Goal: Check status

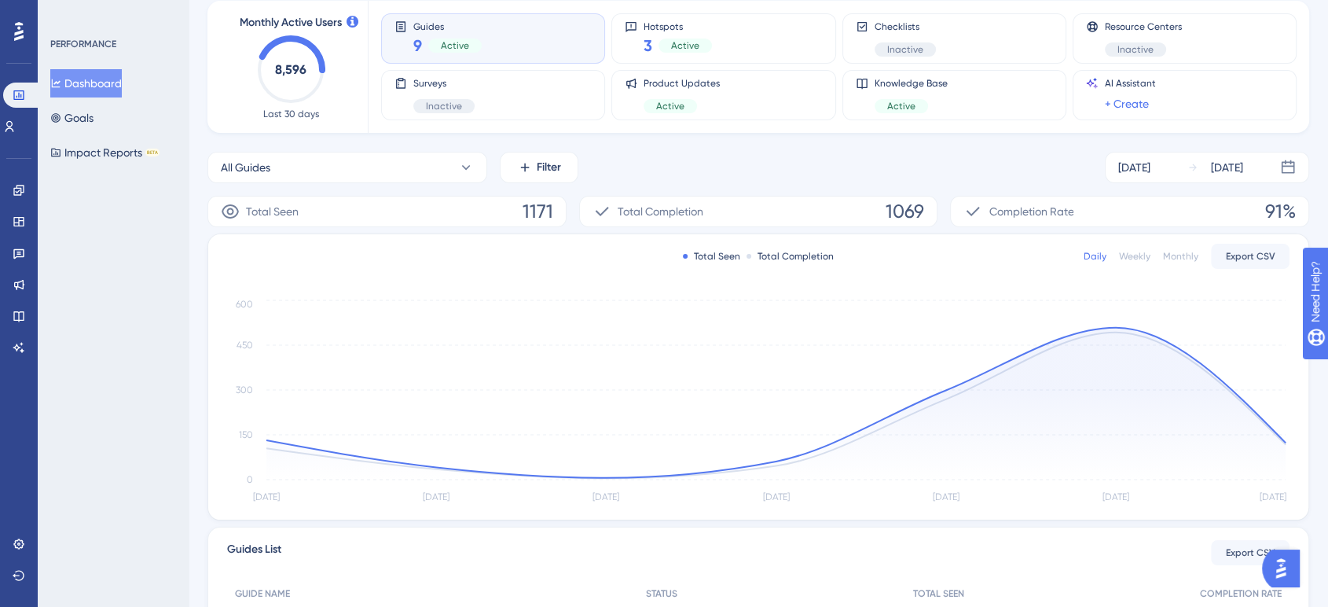
scroll to position [174, 0]
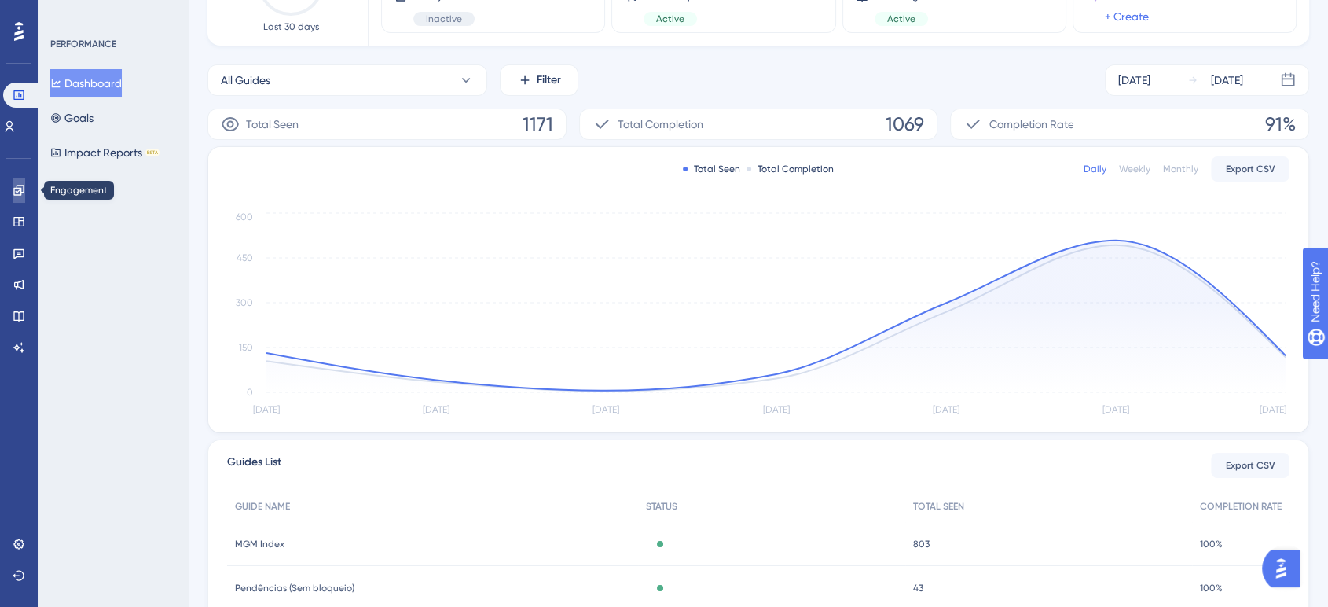
click at [13, 187] on icon at bounding box center [19, 190] width 13 height 13
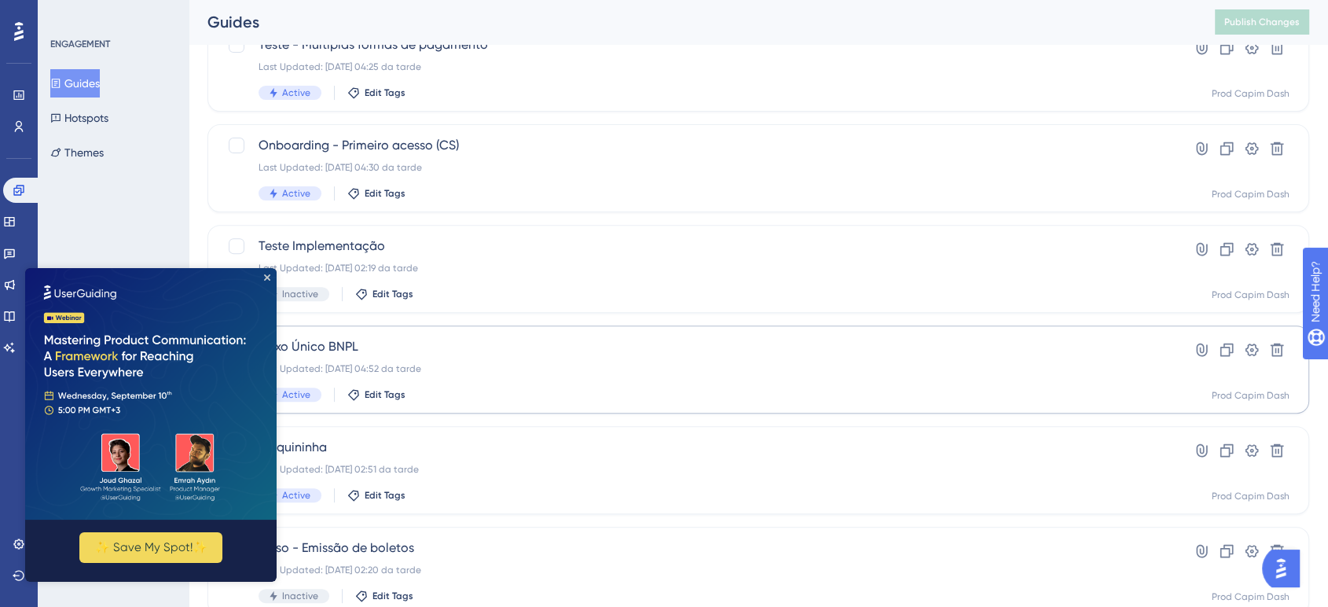
scroll to position [611, 0]
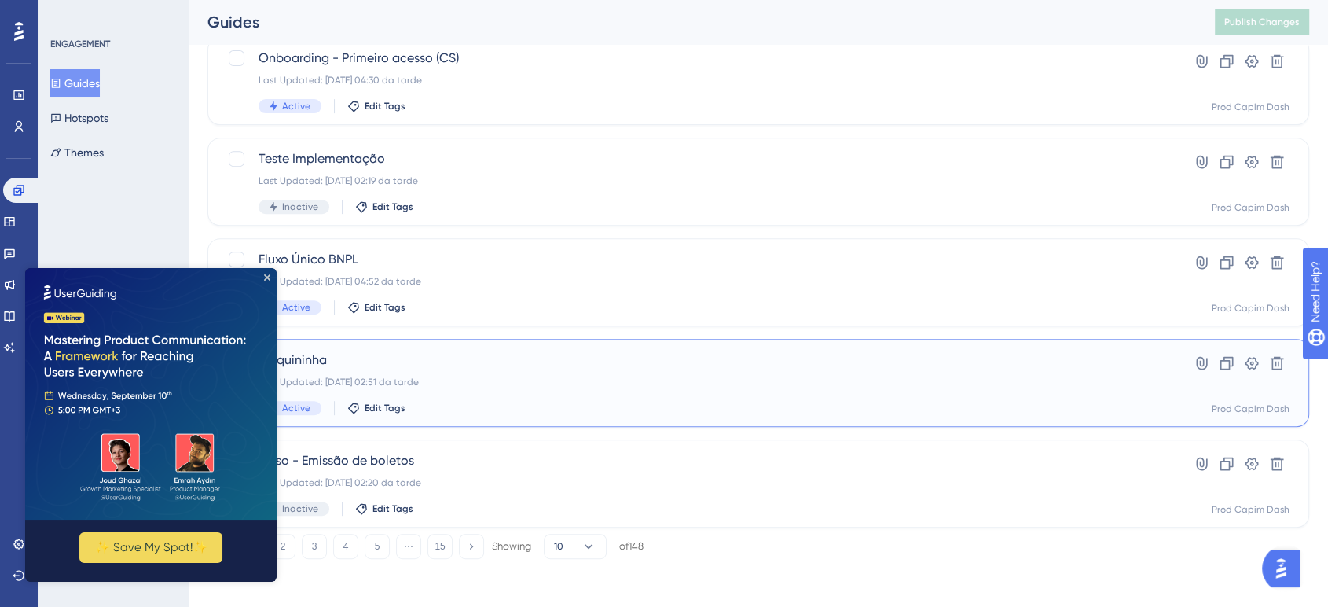
click at [503, 388] on div "[PERSON_NAME] Last Updated: [DATE] 02:51 da tarde Active Edit Tags" at bounding box center [696, 383] width 874 height 64
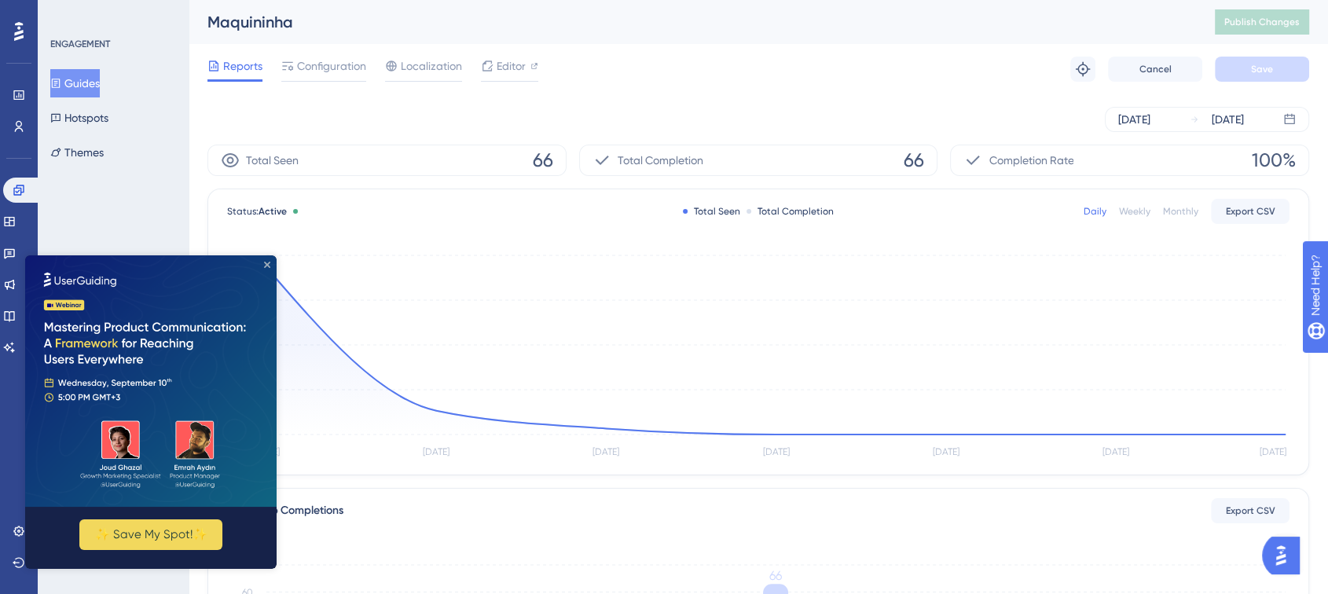
click at [267, 262] on icon "Close Preview" at bounding box center [267, 265] width 6 height 6
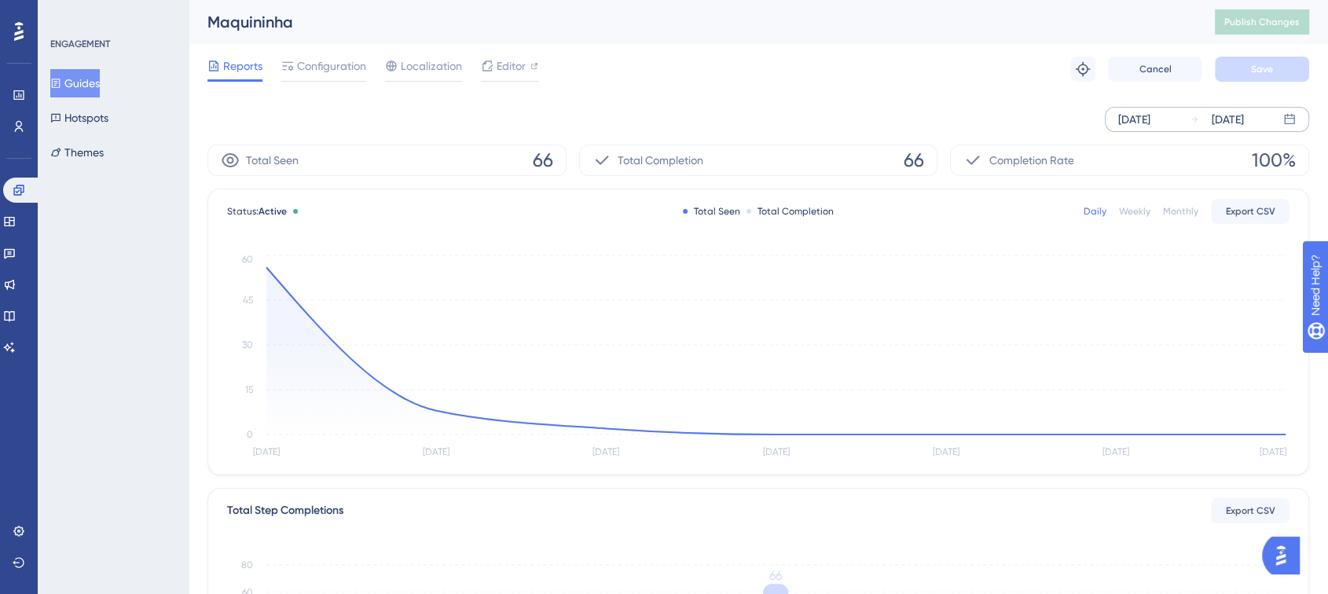
click at [1151, 120] on div "[DATE]" at bounding box center [1134, 119] width 32 height 19
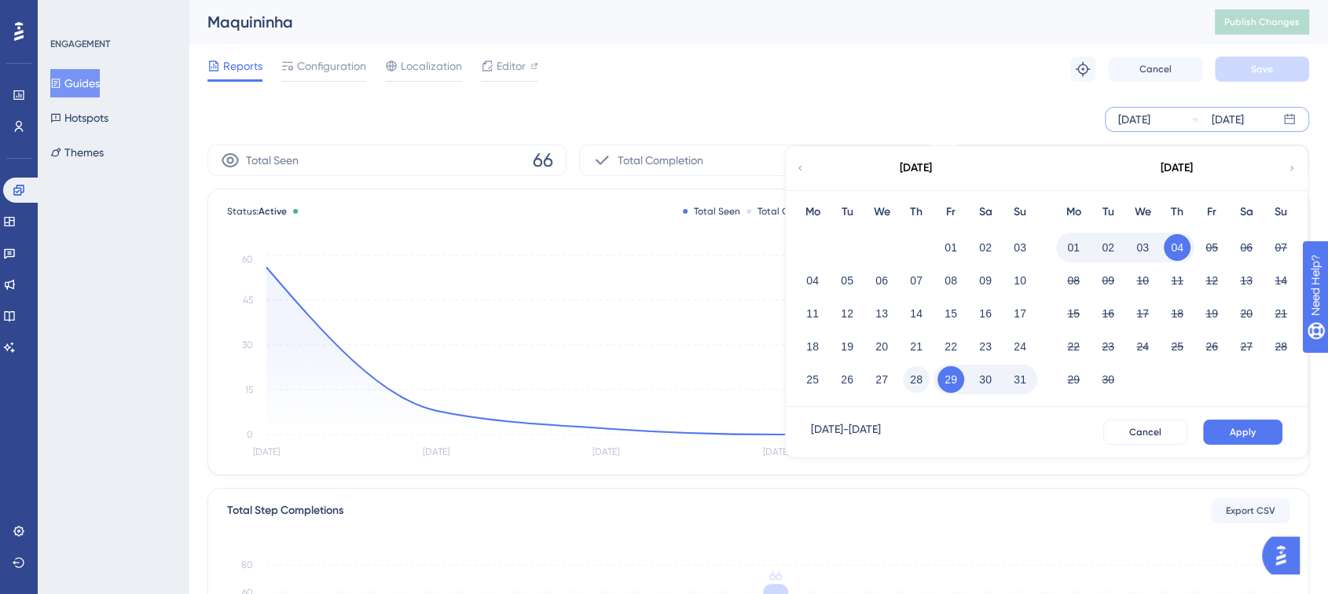
click at [910, 378] on button "28" at bounding box center [916, 379] width 27 height 27
click at [1234, 429] on span "Apply" at bounding box center [1243, 432] width 26 height 13
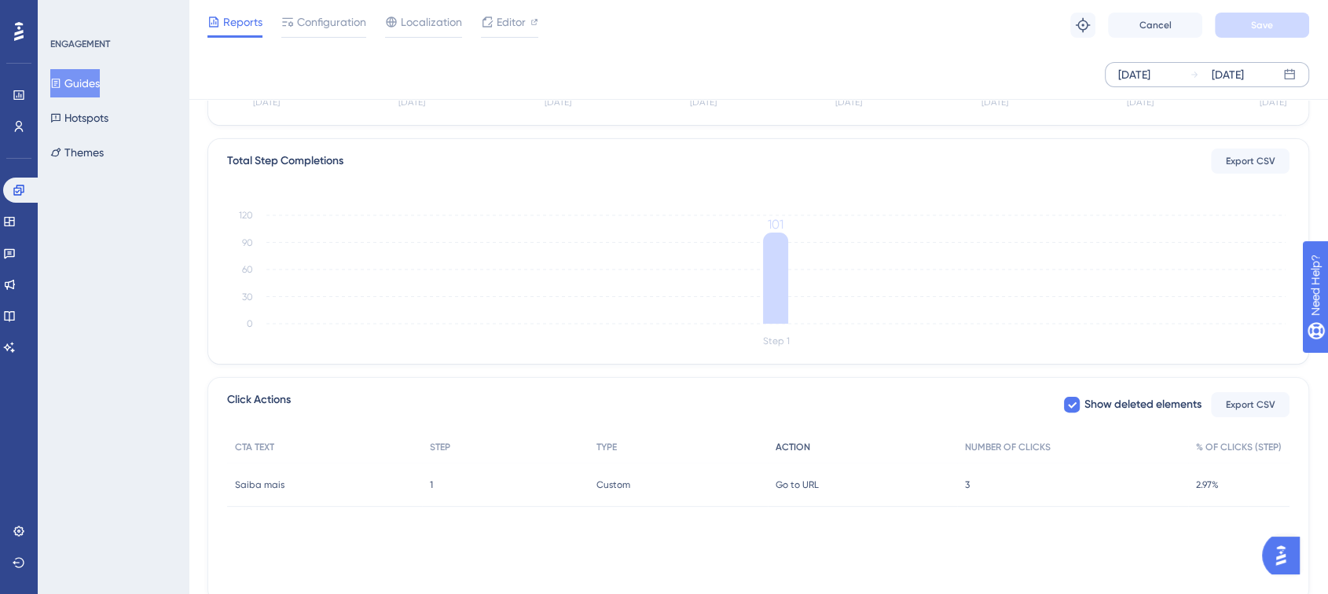
scroll to position [314, 0]
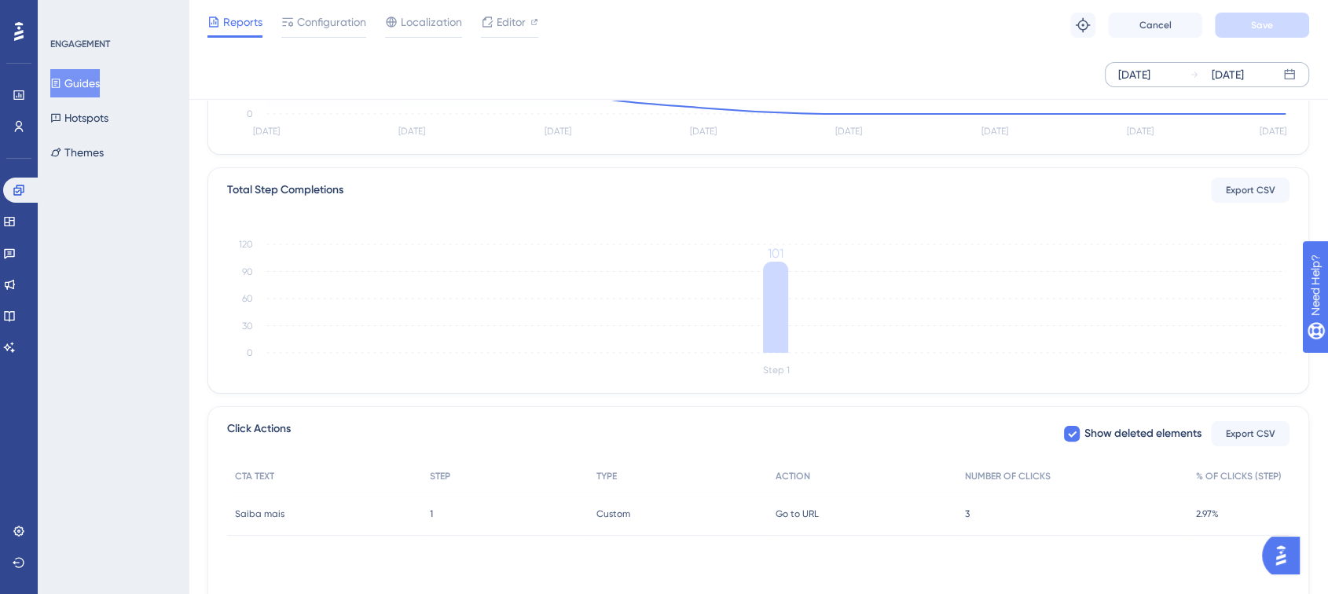
click at [964, 516] on div "3 3" at bounding box center [1072, 514] width 231 height 44
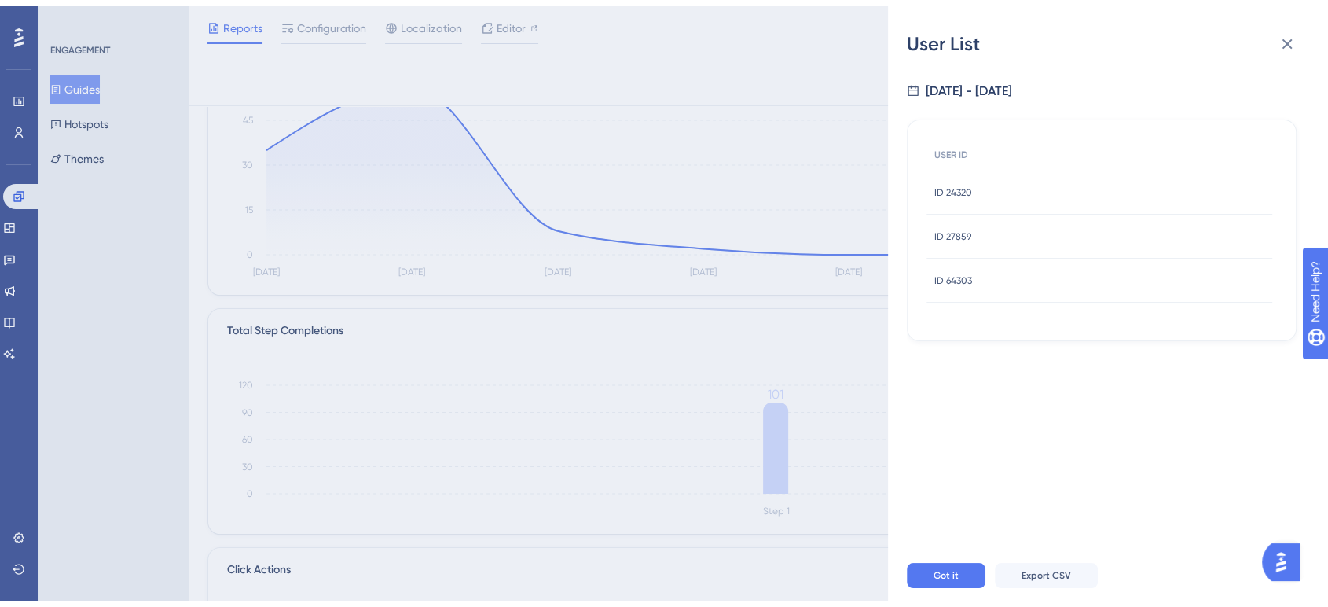
scroll to position [0, 0]
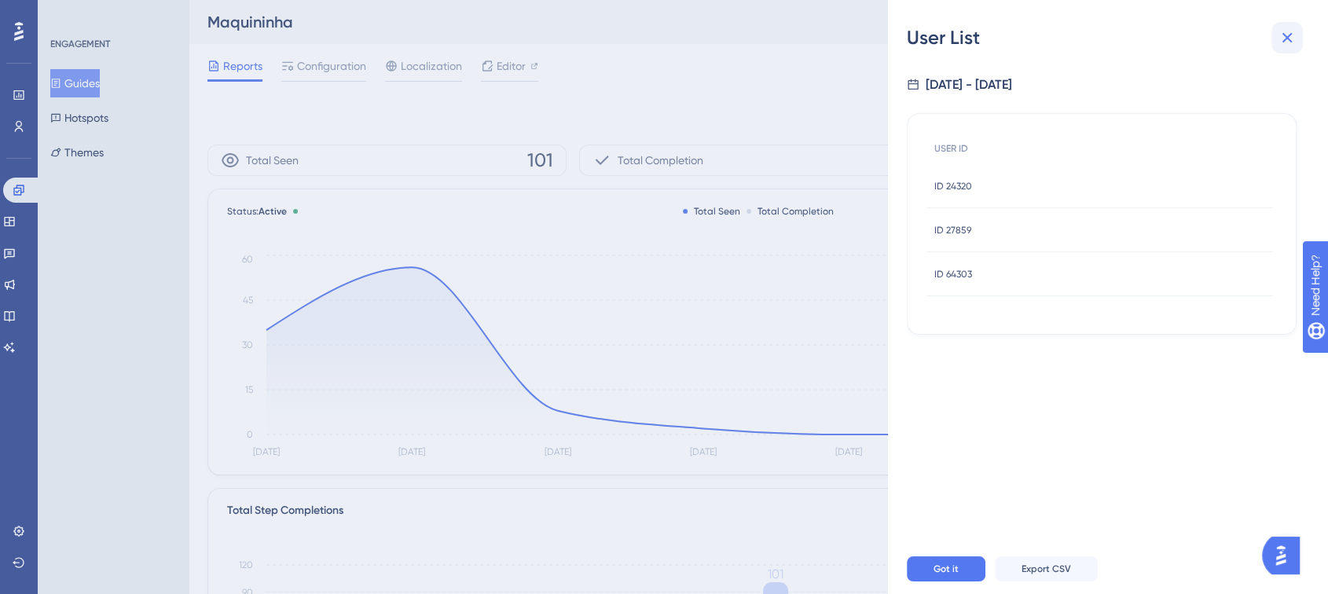
click at [1279, 28] on icon at bounding box center [1287, 37] width 19 height 19
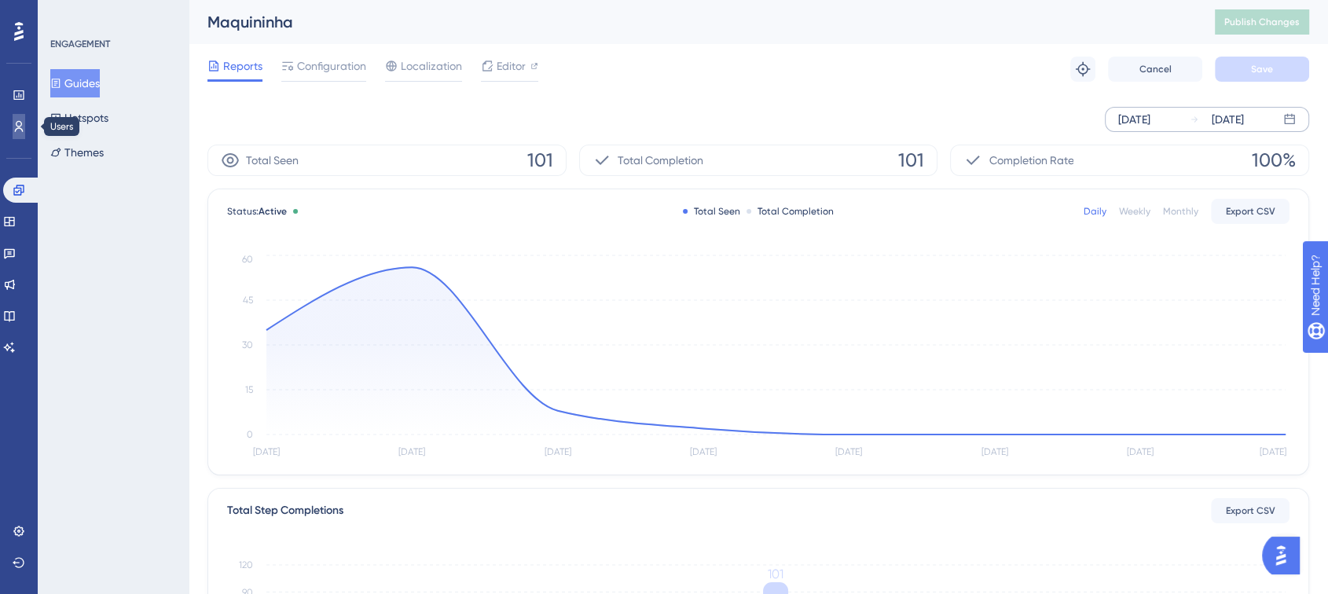
click at [13, 130] on link at bounding box center [19, 126] width 13 height 25
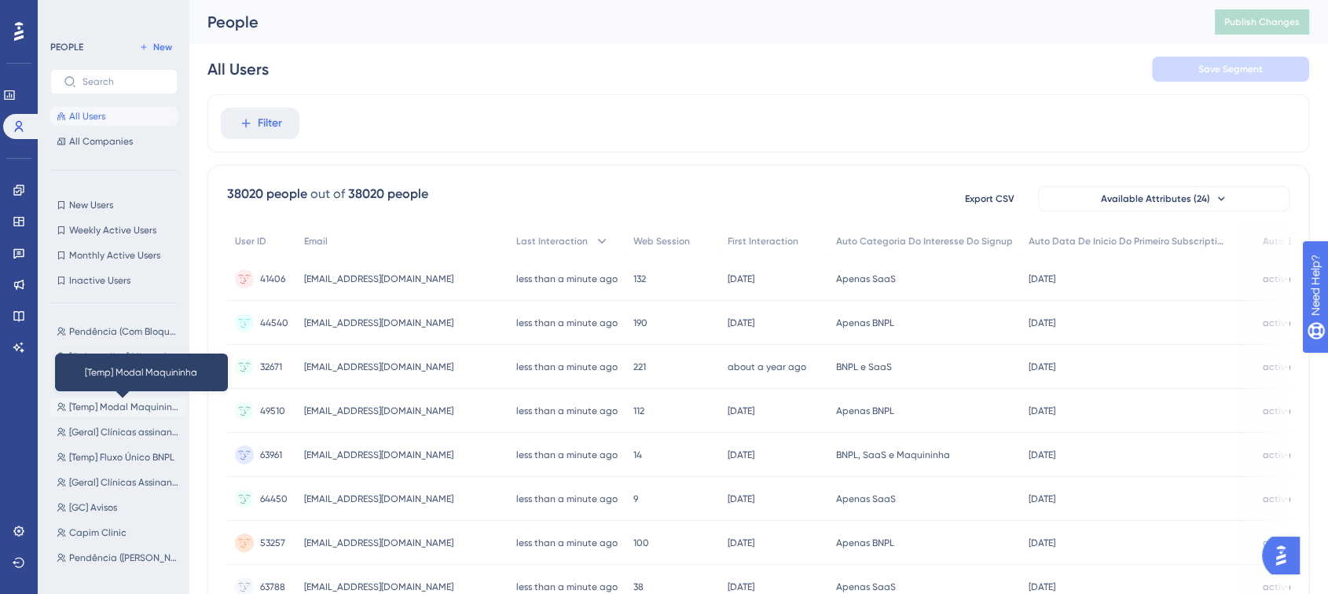
click at [96, 405] on span "[Temp] Modal Maquininha" at bounding box center [125, 407] width 112 height 13
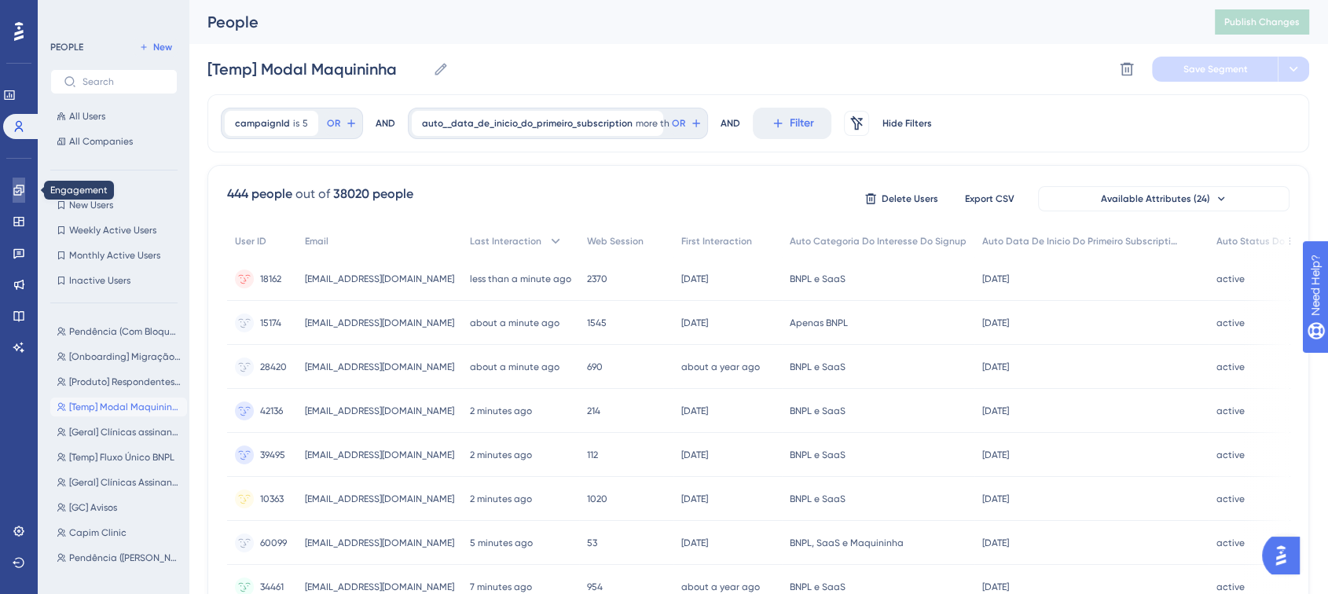
click at [17, 187] on icon at bounding box center [19, 190] width 13 height 13
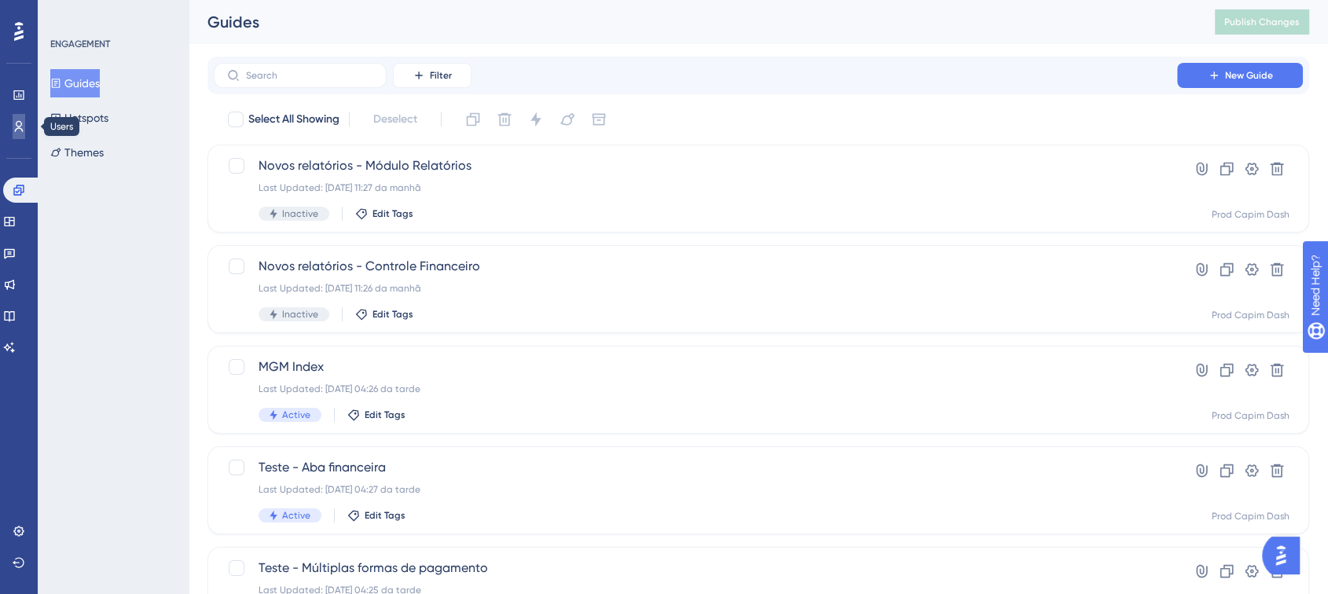
click at [19, 127] on icon at bounding box center [19, 126] width 9 height 11
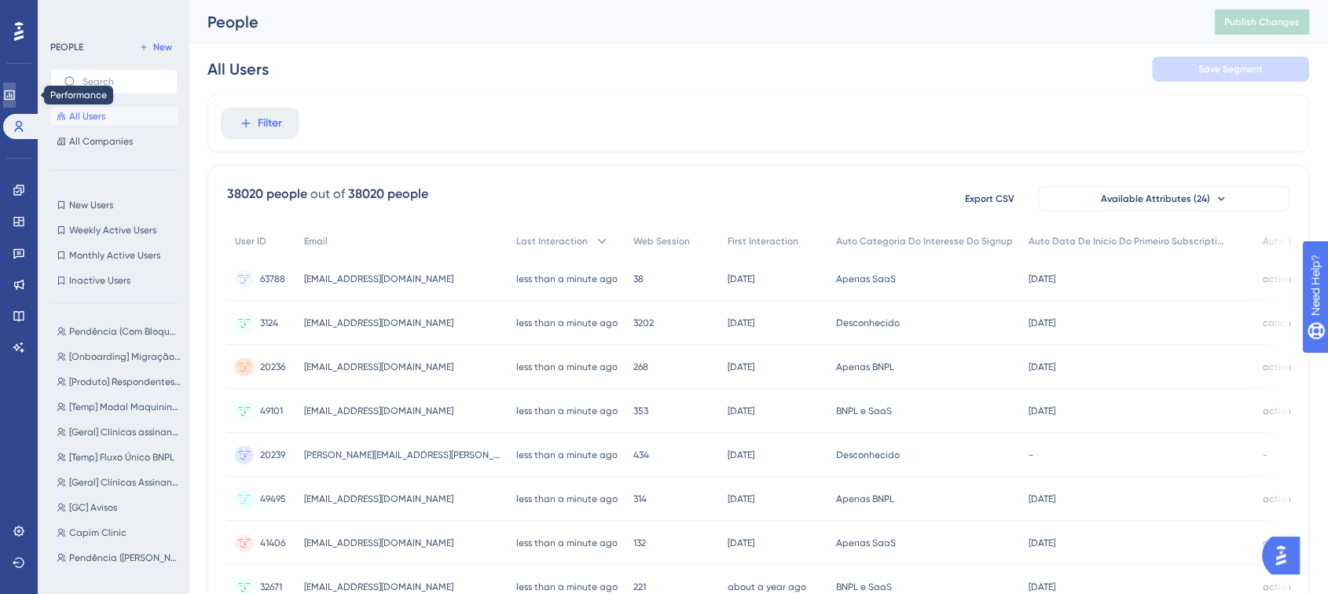
click at [16, 101] on link at bounding box center [9, 95] width 13 height 25
